Goal: Find specific page/section: Find specific page/section

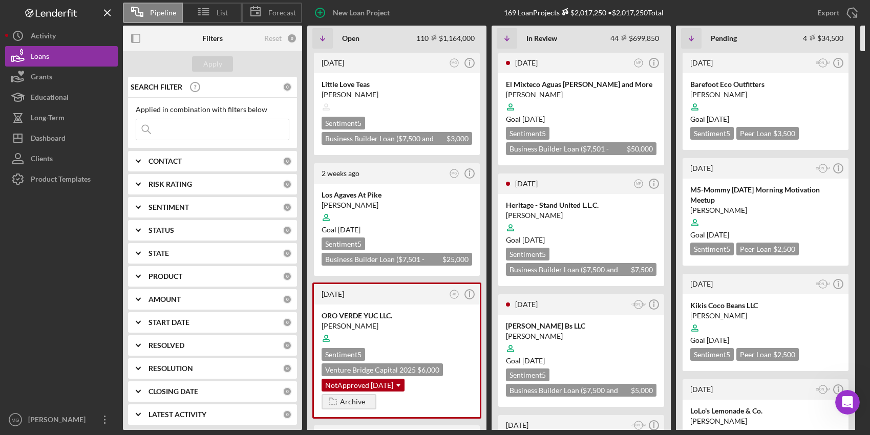
click at [200, 130] on input at bounding box center [212, 129] width 153 height 20
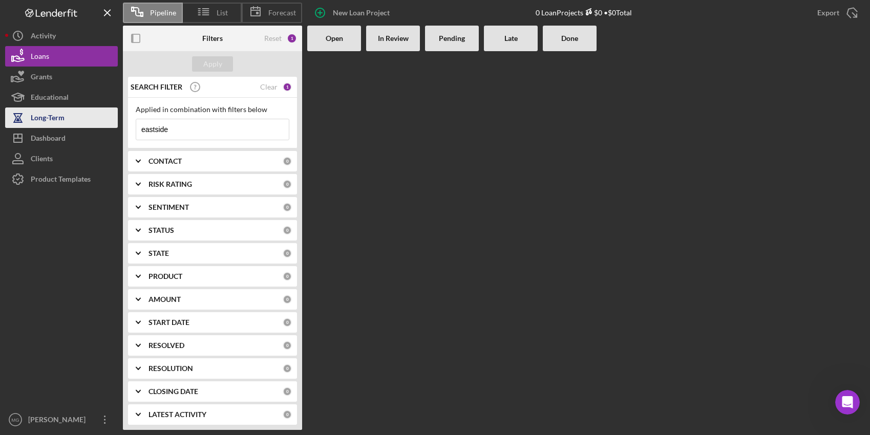
drag, startPoint x: 184, startPoint y: 129, endPoint x: 93, endPoint y: 123, distance: 91.9
click at [93, 123] on div "Pipeline List Forecast New Loan Project 0 Loan Projects $0 • $0 Total Export Ic…" at bounding box center [435, 215] width 860 height 430
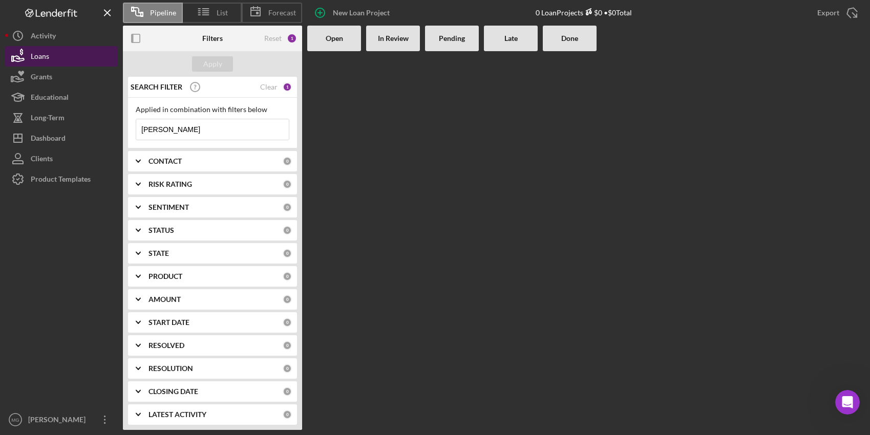
type input "[PERSON_NAME]"
click at [37, 57] on div "Loans" at bounding box center [40, 57] width 18 height 23
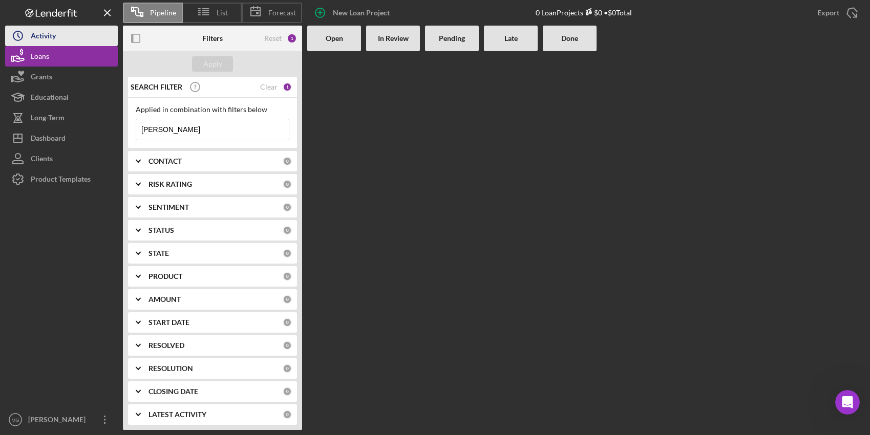
click at [50, 36] on div "Activity" at bounding box center [43, 37] width 25 height 23
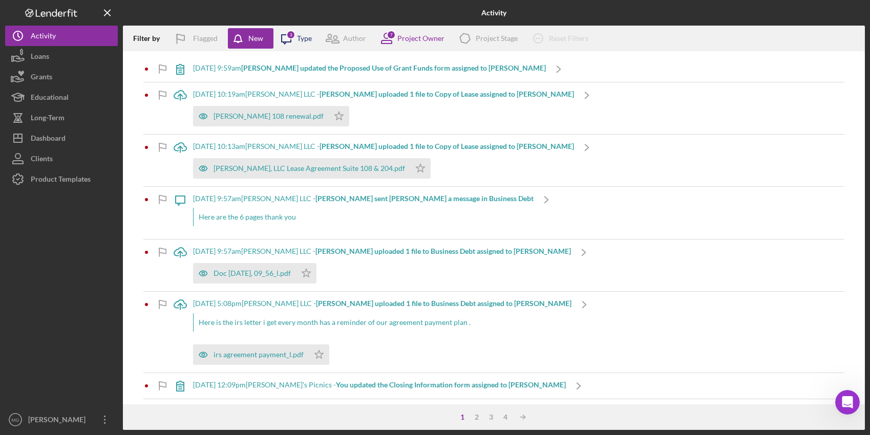
click at [299, 38] on icon "Icon/Message" at bounding box center [287, 39] width 26 height 26
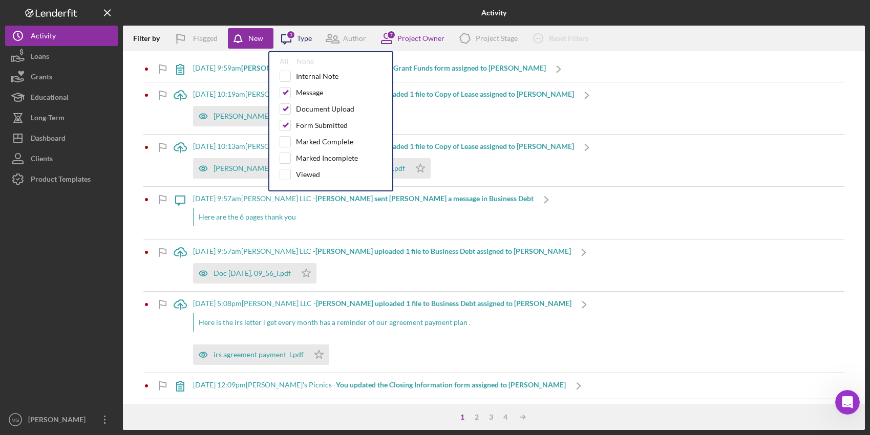
click at [302, 38] on div "Type" at bounding box center [304, 38] width 15 height 8
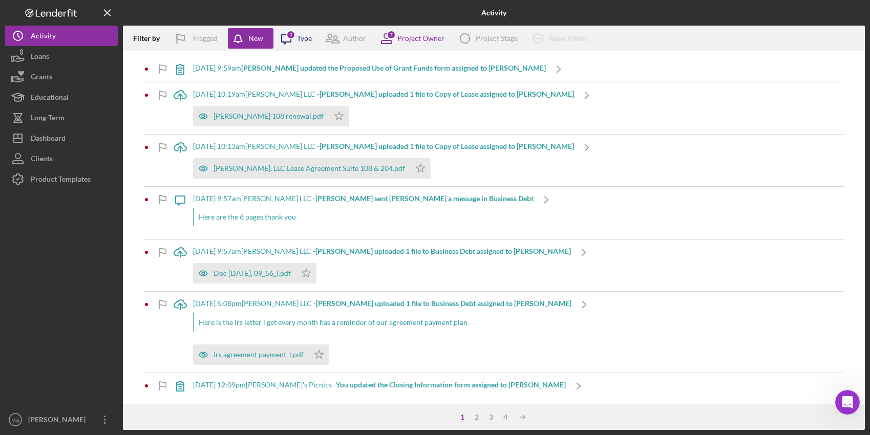
click at [287, 33] on div "3" at bounding box center [290, 34] width 9 height 9
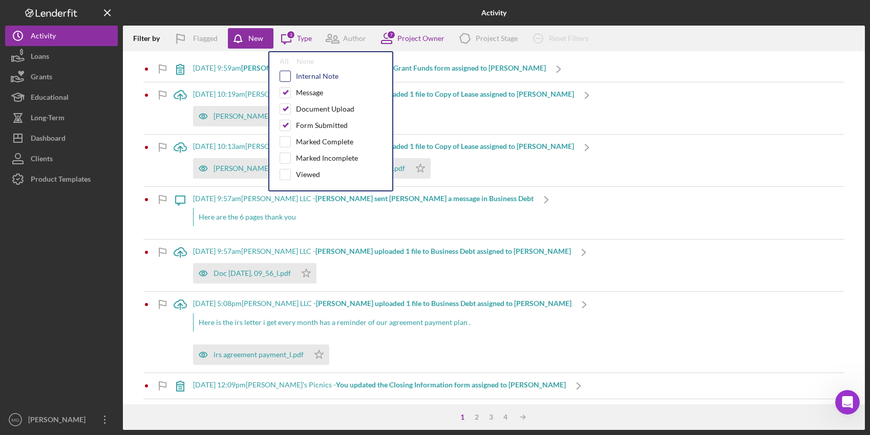
click at [287, 75] on input "checkbox" at bounding box center [285, 76] width 10 height 10
checkbox input "true"
click at [282, 61] on div "All" at bounding box center [284, 61] width 9 height 8
checkbox input "true"
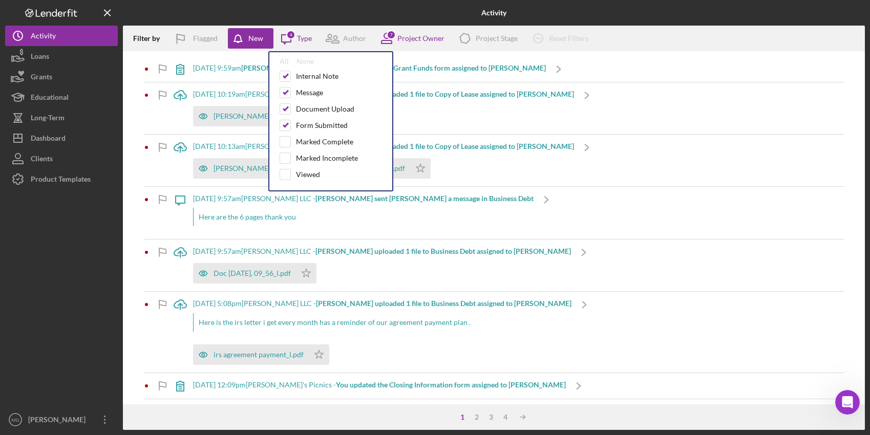
checkbox input "true"
click at [64, 61] on button "Loans" at bounding box center [61, 56] width 113 height 20
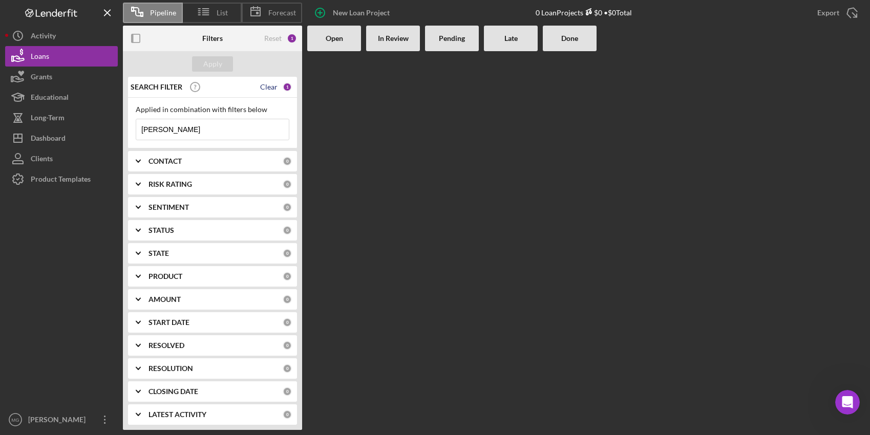
click at [265, 85] on div "Clear" at bounding box center [268, 87] width 17 height 8
click at [219, 67] on div "Apply" at bounding box center [212, 63] width 19 height 15
